Goal: Task Accomplishment & Management: Use online tool/utility

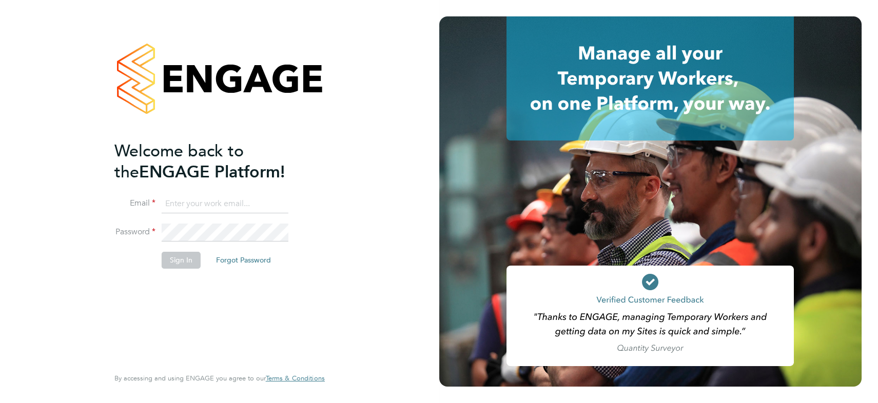
type input "[PERSON_NAME][EMAIL_ADDRESS][PERSON_NAME][DOMAIN_NAME]"
click at [185, 256] on button "Sign In" at bounding box center [181, 260] width 39 height 16
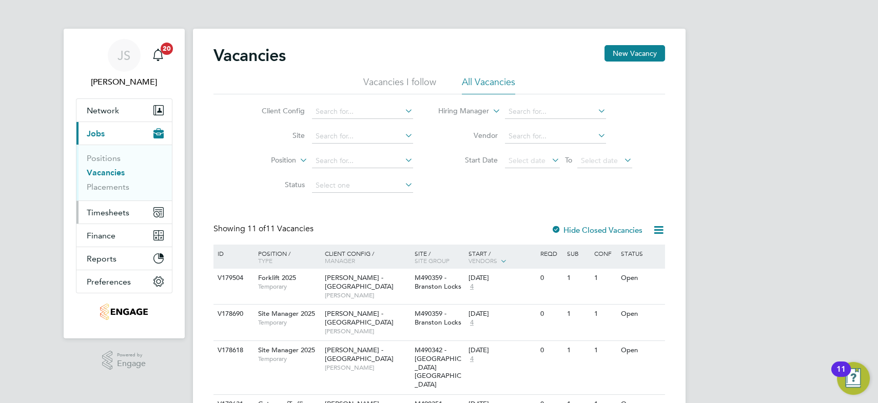
click at [110, 210] on span "Timesheets" at bounding box center [108, 213] width 43 height 10
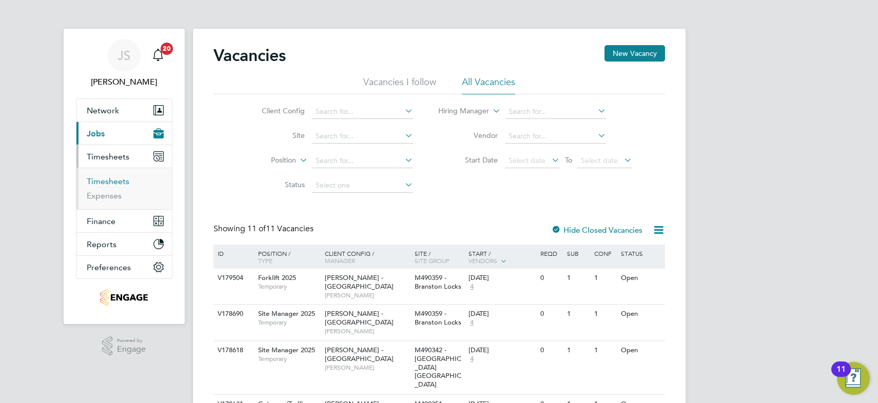
click at [106, 182] on link "Timesheets" at bounding box center [108, 182] width 43 height 10
